Goal: Task Accomplishment & Management: Use online tool/utility

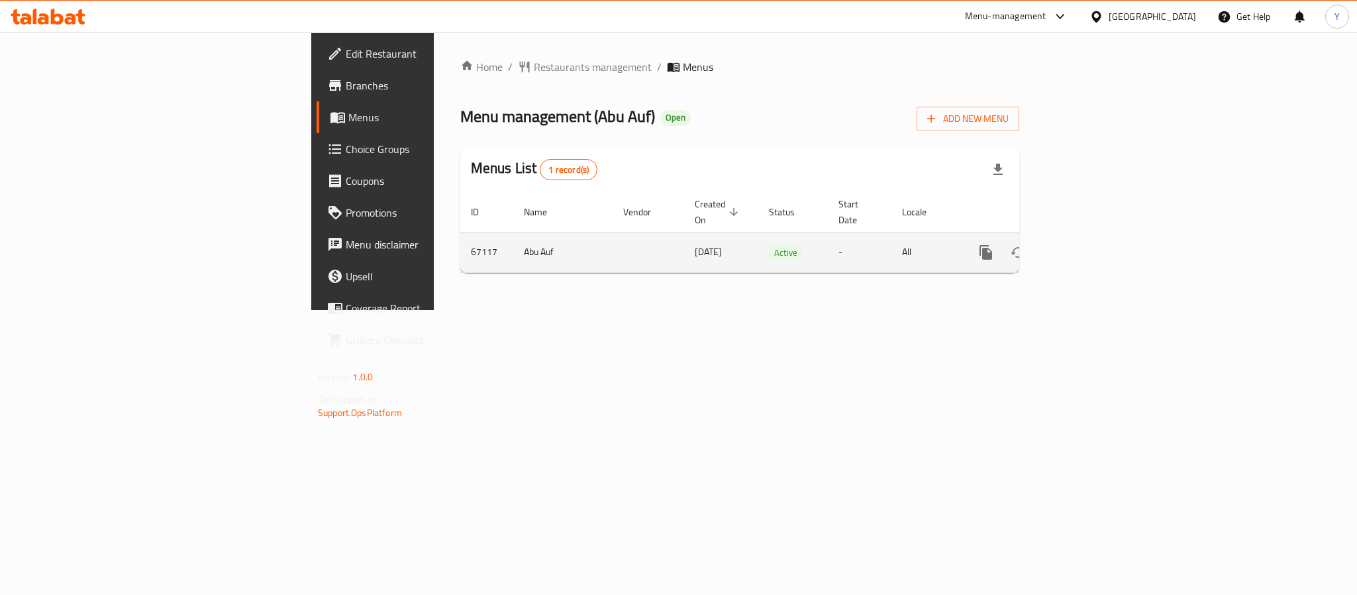
click at [1098, 236] on link "enhanced table" at bounding box center [1082, 252] width 32 height 32
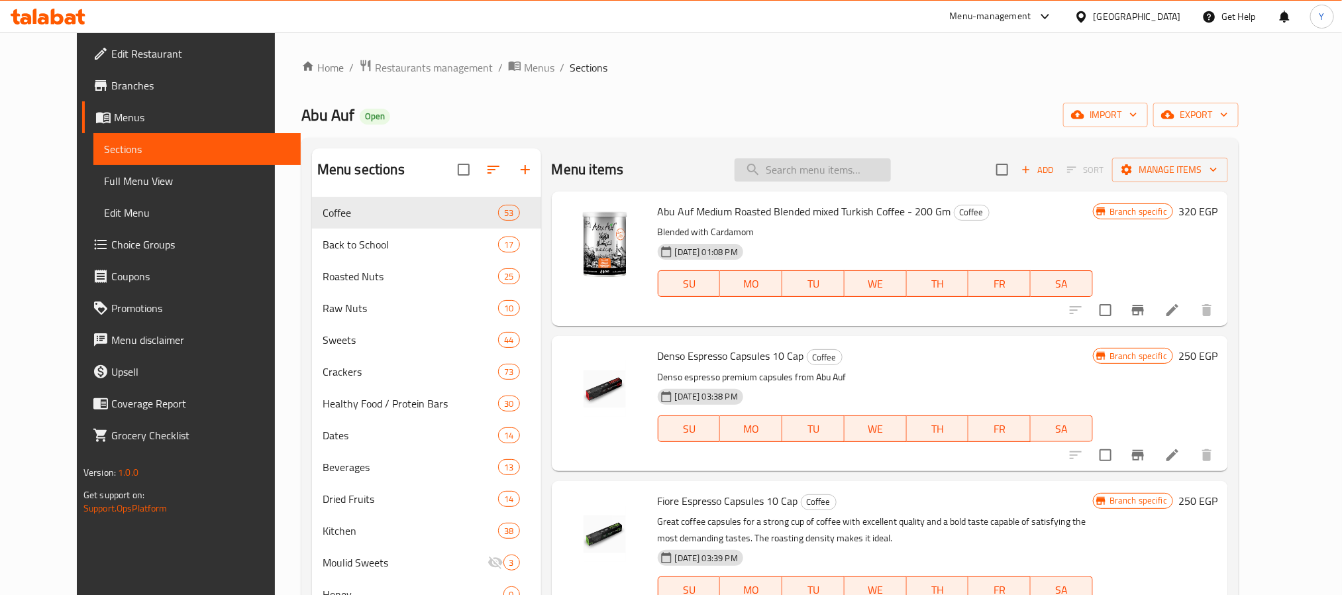
click at [858, 171] on input "search" at bounding box center [813, 169] width 156 height 23
paste input "عرض كاجو محمص 275 جم"
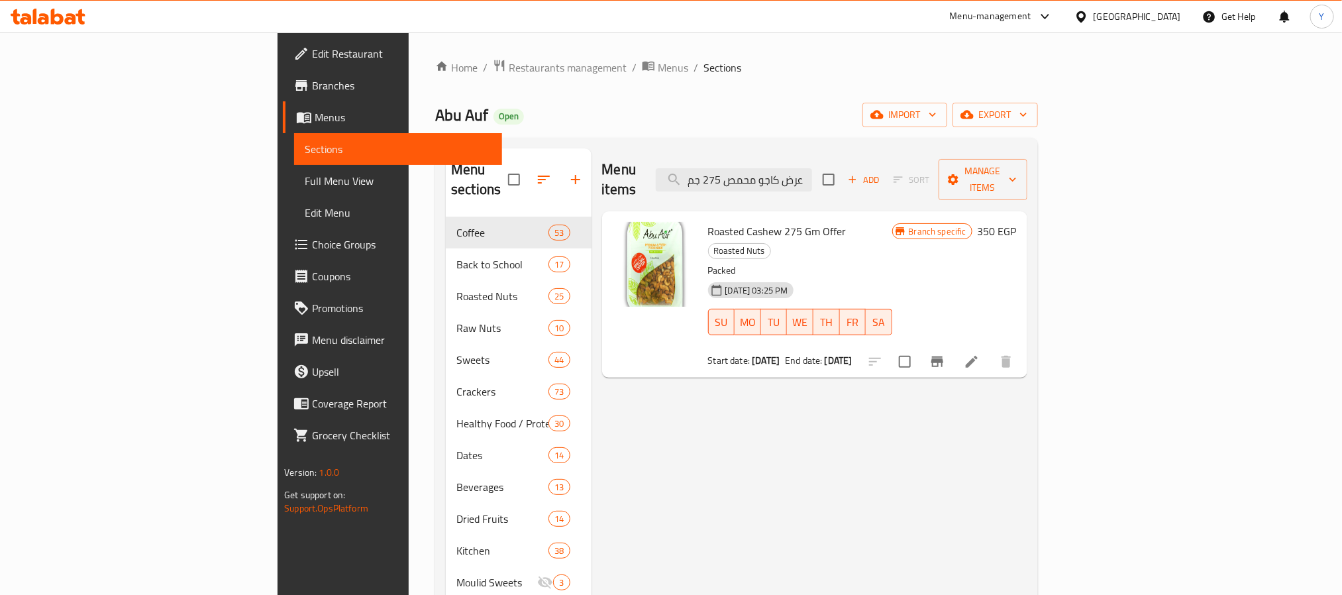
click at [960, 169] on div "Menu items عرض كاجو محمص 275 جم Add Sort Manage items" at bounding box center [814, 179] width 425 height 63
click at [812, 178] on input "عرض كاجو محمص 275 جم" at bounding box center [734, 179] width 156 height 23
paste input "ستق"
drag, startPoint x: 948, startPoint y: 158, endPoint x: 864, endPoint y: 176, distance: 86.0
click at [931, 165] on div "Menu items عرض فستق محمص 275 جم Add Sort Manage items" at bounding box center [814, 179] width 425 height 63
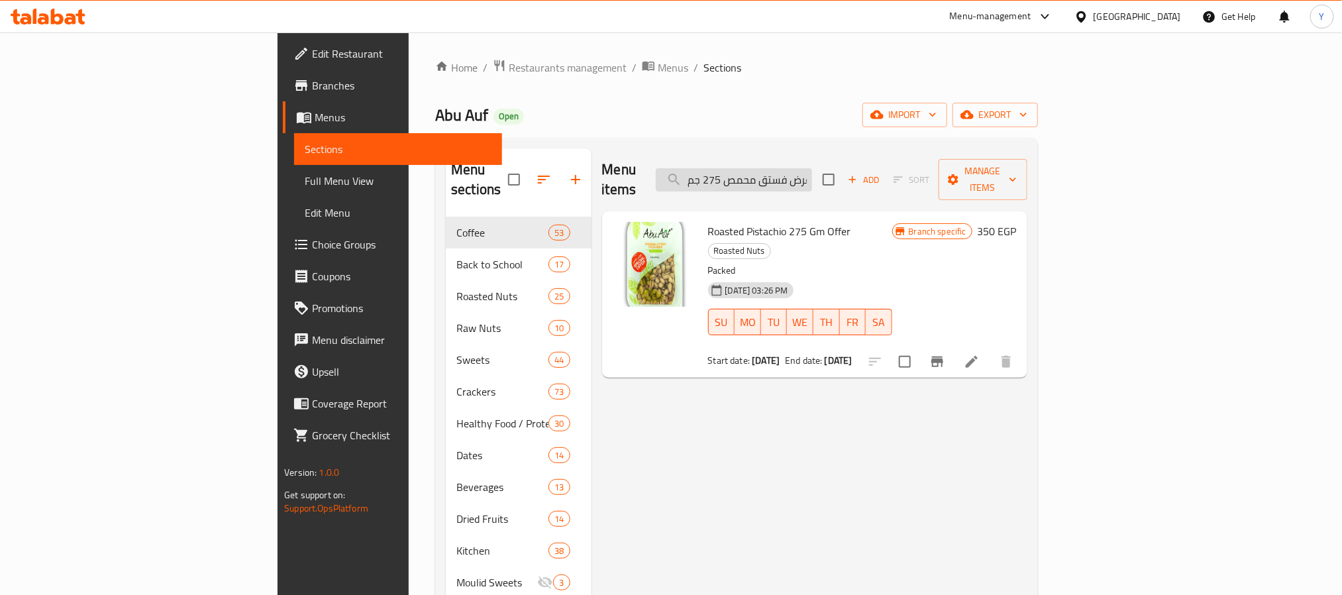
click at [812, 176] on input "عرض فستق محمص 275 جم" at bounding box center [734, 179] width 156 height 23
paste input "Walnut Quarters 275 Gm Offer"
type input "Walnut Quarters 275 Gm Offer"
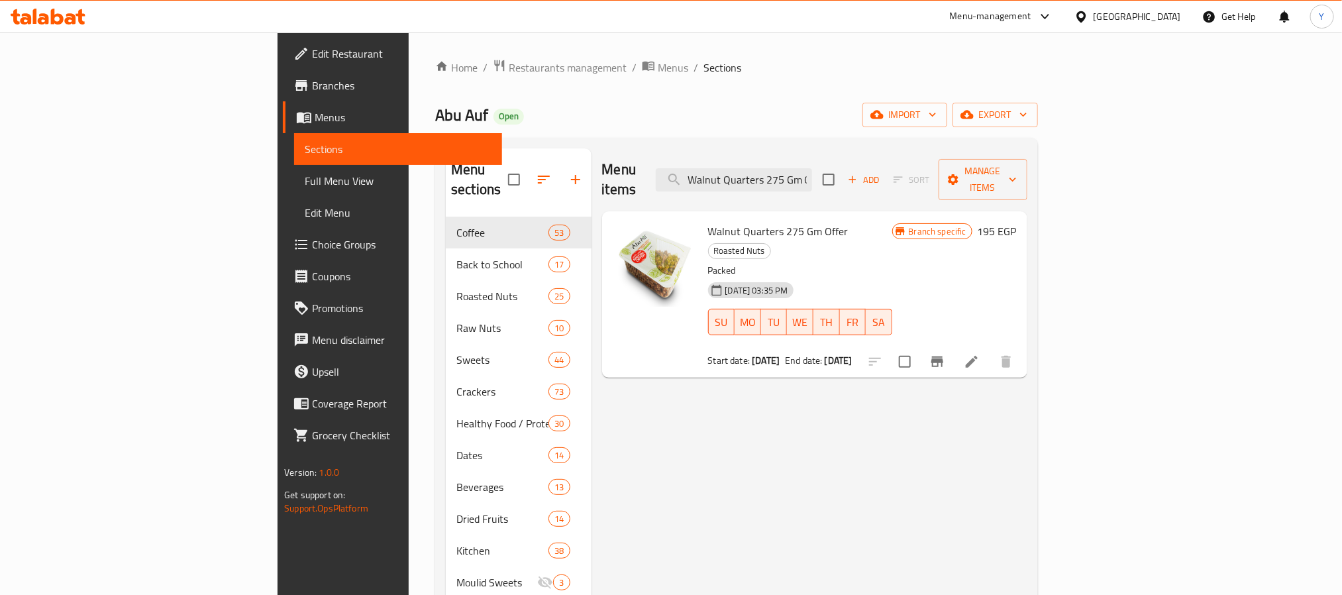
click at [980, 354] on icon at bounding box center [972, 362] width 16 height 16
